Goal: Information Seeking & Learning: Stay updated

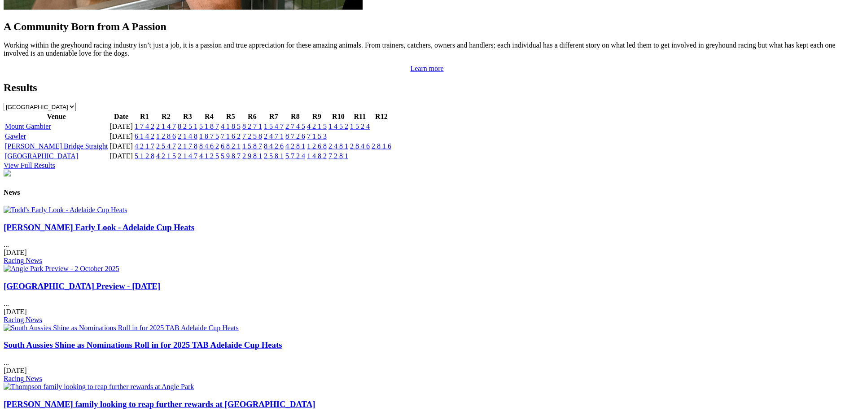
scroll to position [981, 0]
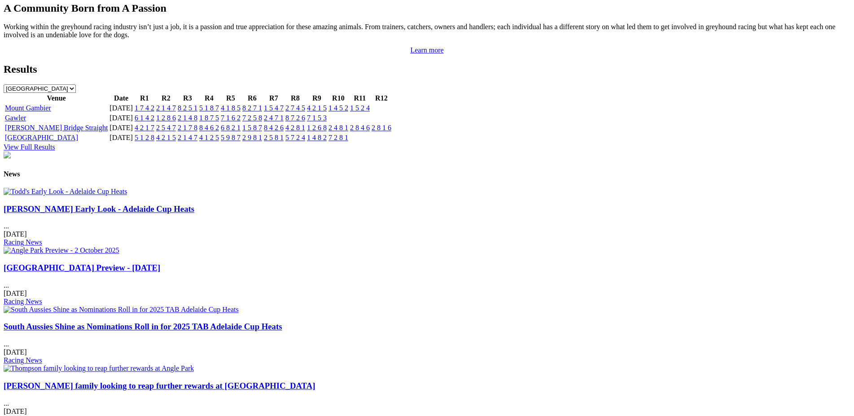
click at [282, 322] on link "South Aussies Shine as Nominations Roll in for 2025 TAB Adelaide Cup Heats" at bounding box center [143, 326] width 278 height 9
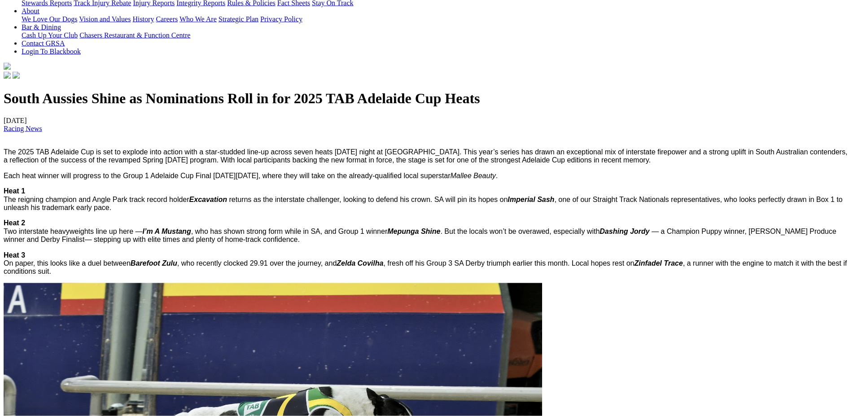
scroll to position [210, 0]
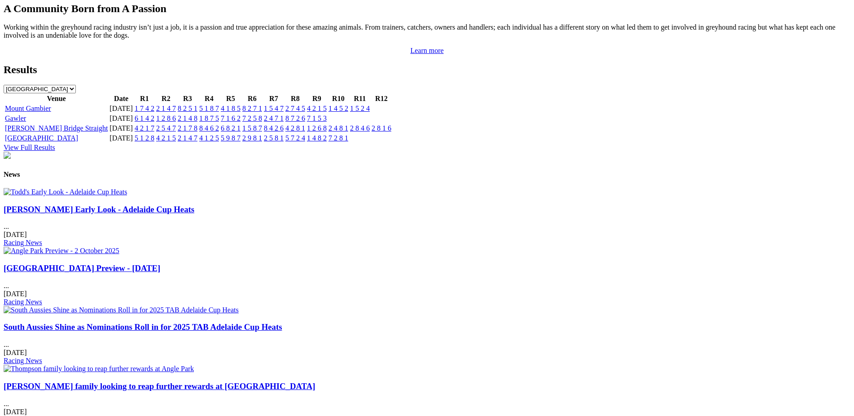
scroll to position [981, 0]
click at [315, 381] on link "[PERSON_NAME] family looking to reap further rewards at [GEOGRAPHIC_DATA]" at bounding box center [159, 385] width 311 height 9
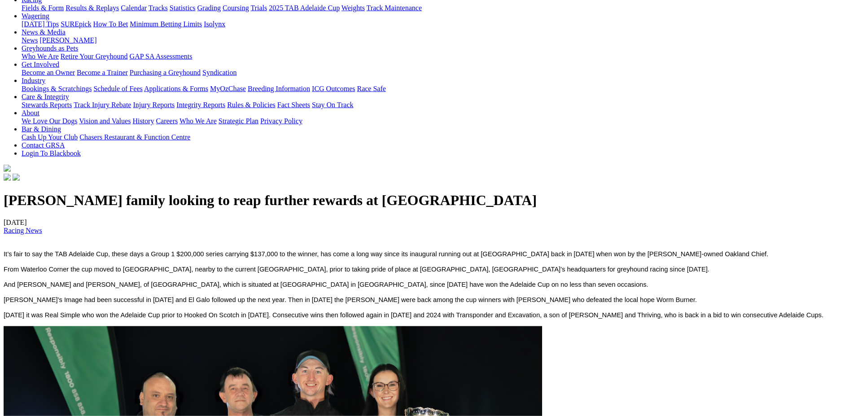
scroll to position [93, 0]
